Goal: Information Seeking & Learning: Learn about a topic

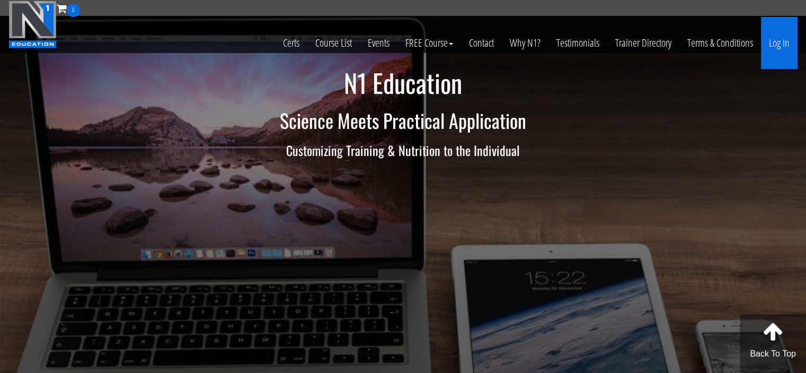
click at [765, 41] on link "Log In" at bounding box center [779, 43] width 37 height 52
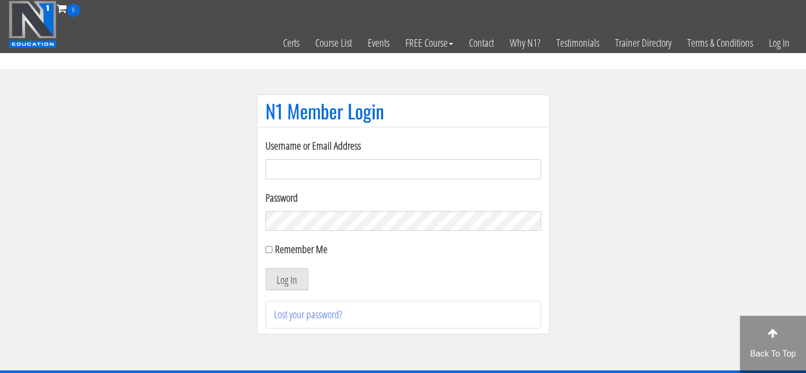
type input "meghna.25898@gmail.com"
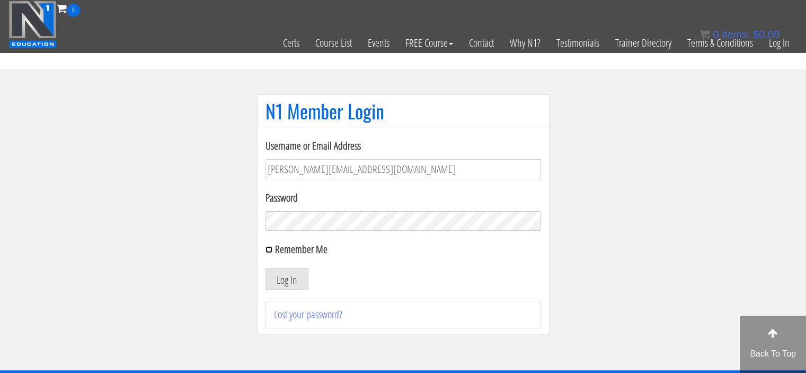
click at [267, 248] on input "Remember Me" at bounding box center [269, 249] width 7 height 7
checkbox input "true"
click at [276, 279] on button "Log In" at bounding box center [287, 279] width 43 height 22
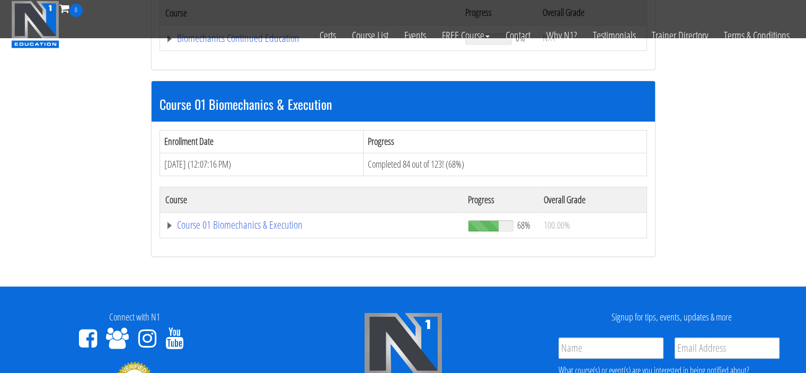
scroll to position [264, 0]
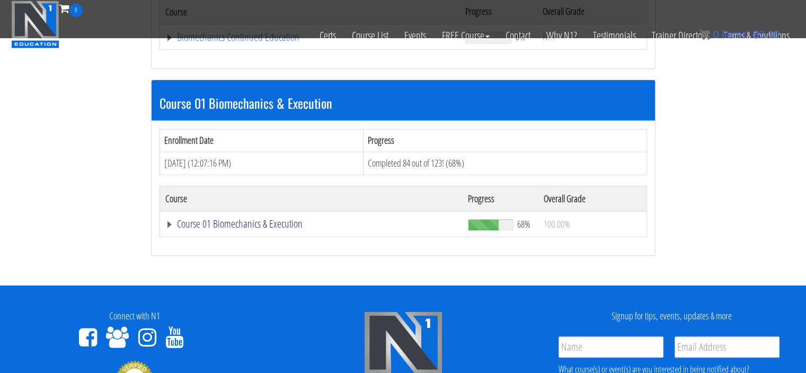
click at [253, 218] on link "Course 01 Biomechanics & Execution" at bounding box center [311, 223] width 293 height 11
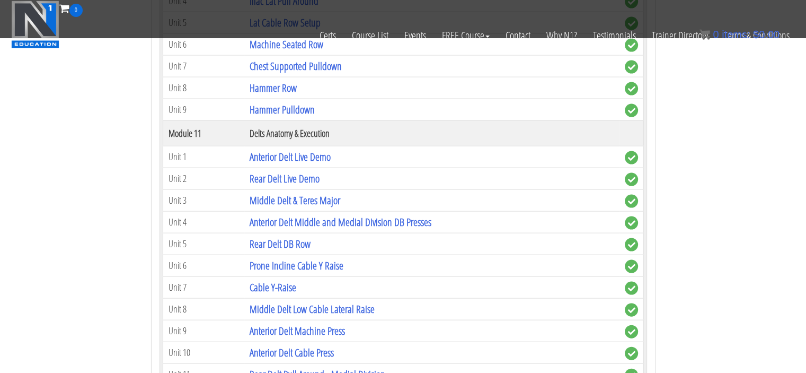
scroll to position [2203, 0]
click at [212, 98] on td "Unit 9" at bounding box center [204, 109] width 82 height 22
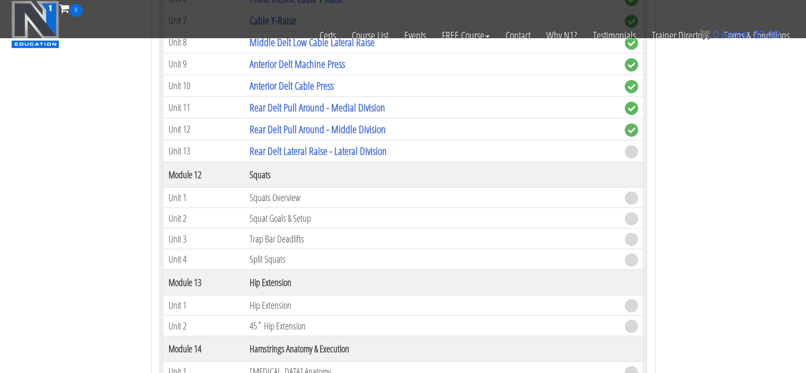
scroll to position [2468, 0]
click at [278, 145] on link "Rear Delt Lateral Raise - Lateral Division" at bounding box center [318, 152] width 137 height 14
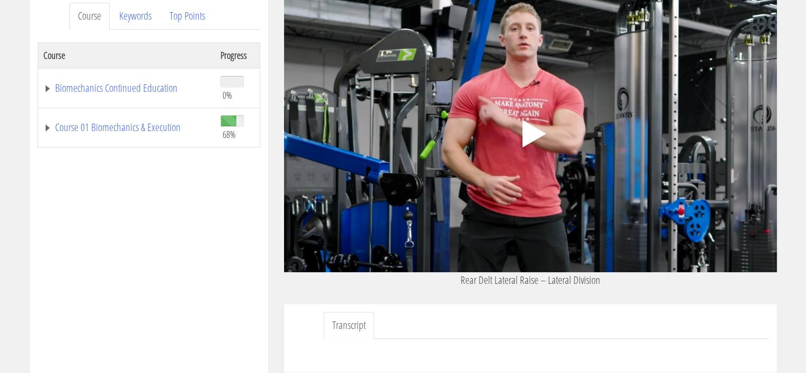
scroll to position [149, 0]
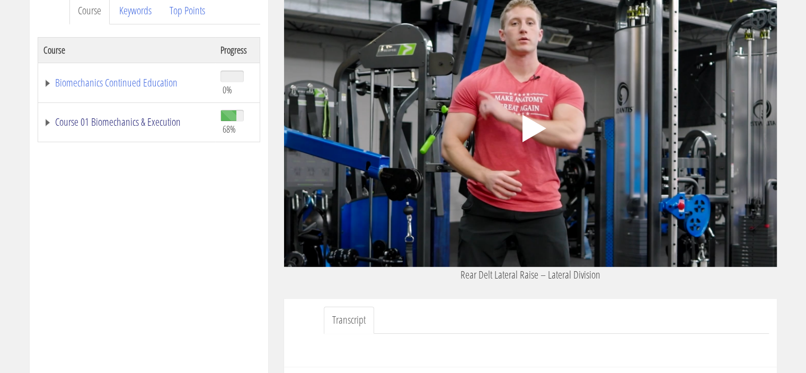
click at [135, 121] on link "Course 01 Biomechanics & Execution" at bounding box center [126, 122] width 166 height 11
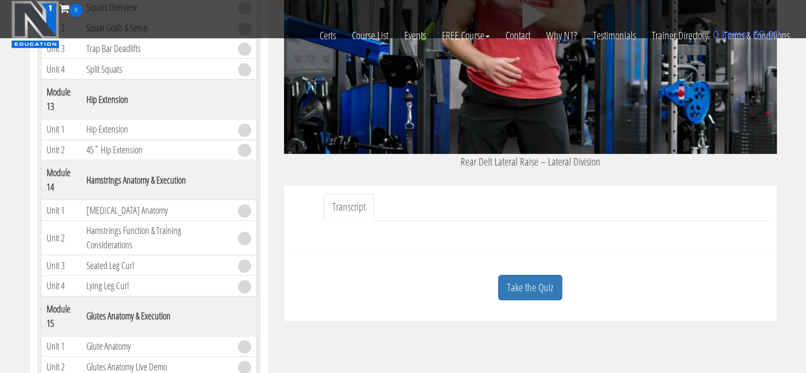
scroll to position [196, 0]
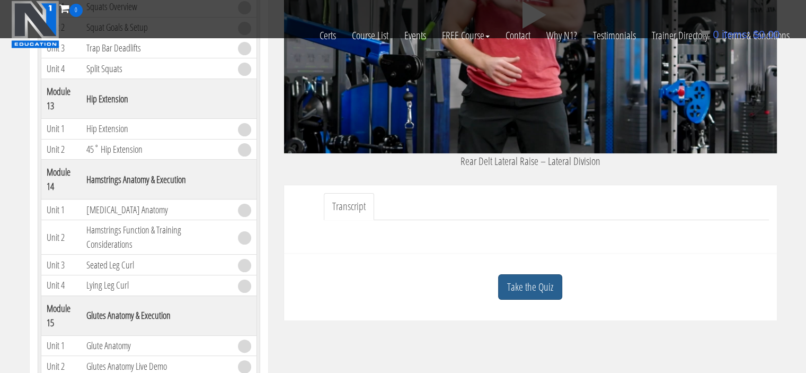
click at [524, 284] on link "Take the Quiz" at bounding box center [530, 287] width 64 height 26
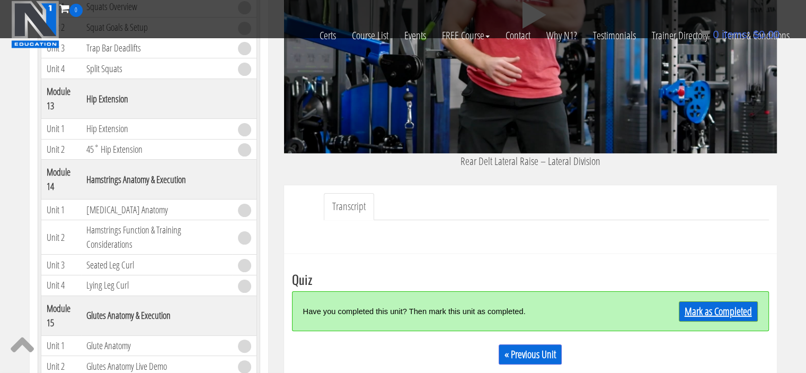
click at [700, 312] on link "Mark as Completed" at bounding box center [718, 311] width 79 height 20
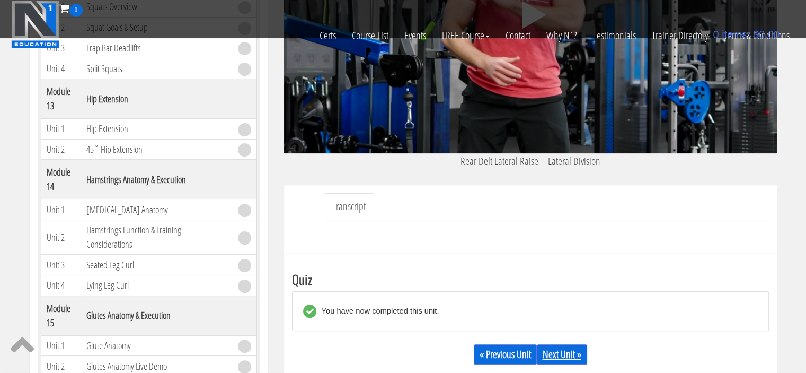
click at [568, 351] on link "Next Unit »" at bounding box center [562, 354] width 50 height 20
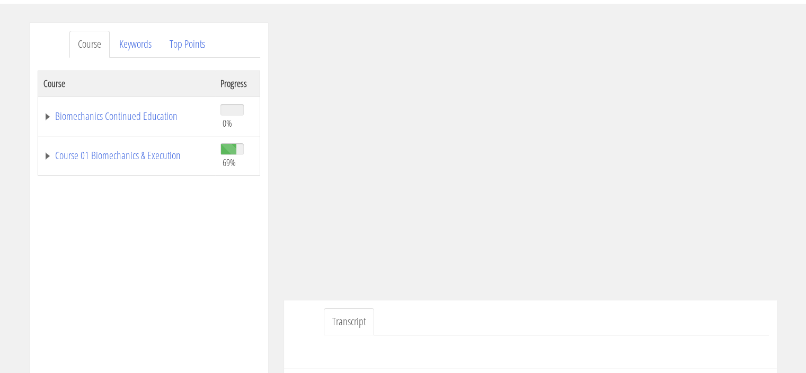
scroll to position [117, 0]
click at [57, 155] on link "Course 01 Biomechanics & Execution" at bounding box center [126, 154] width 166 height 11
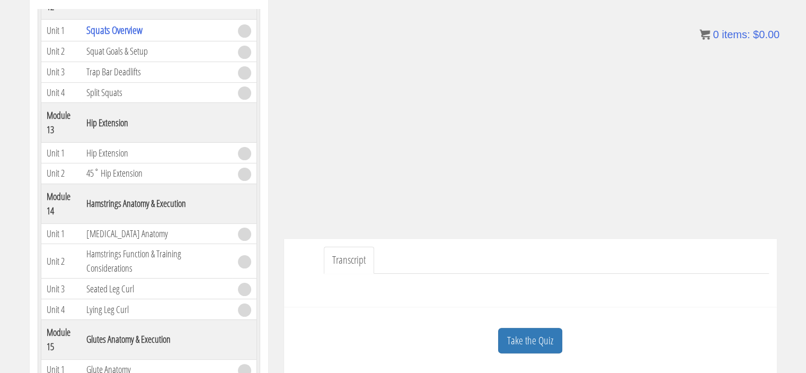
scroll to position [176, 0]
click at [362, 267] on link "Transcript" at bounding box center [349, 261] width 50 height 27
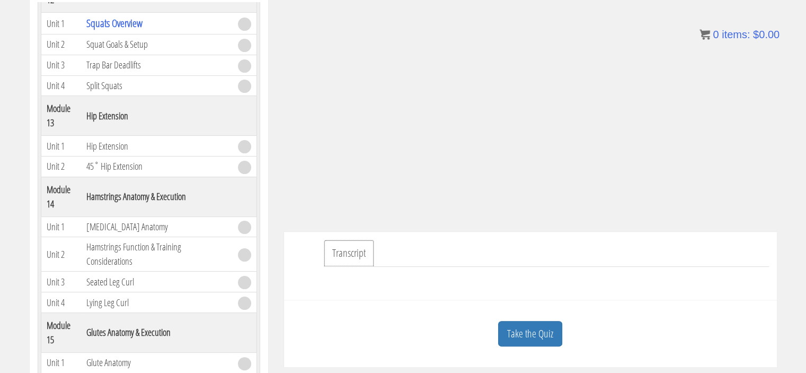
scroll to position [184, 0]
